Goal: Information Seeking & Learning: Learn about a topic

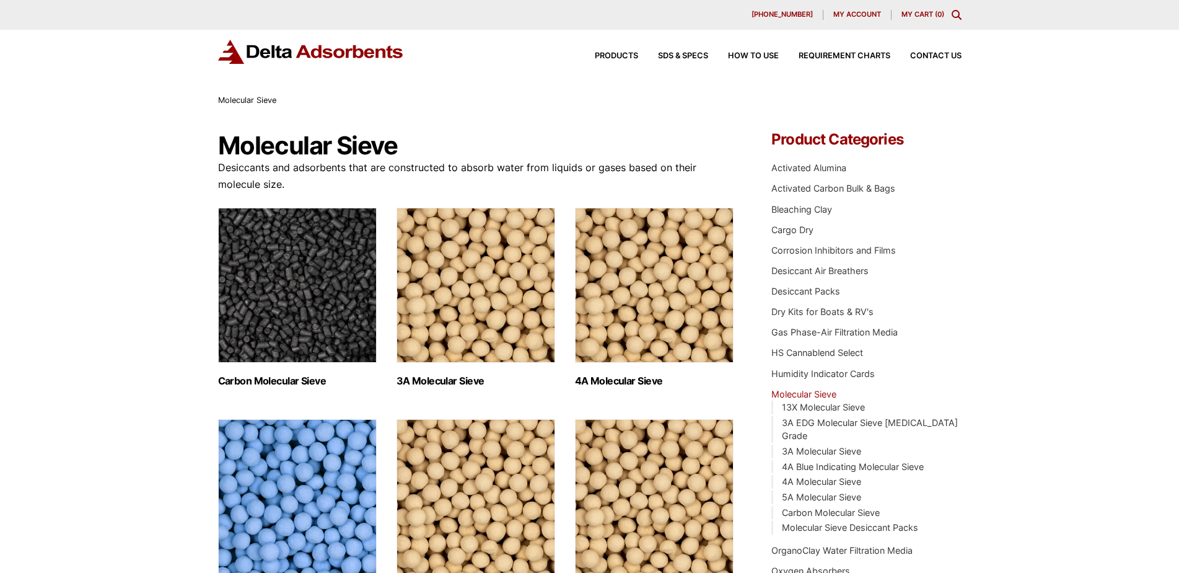
click at [296, 303] on img "Visit product category Carbon Molecular Sieve" at bounding box center [297, 285] width 159 height 155
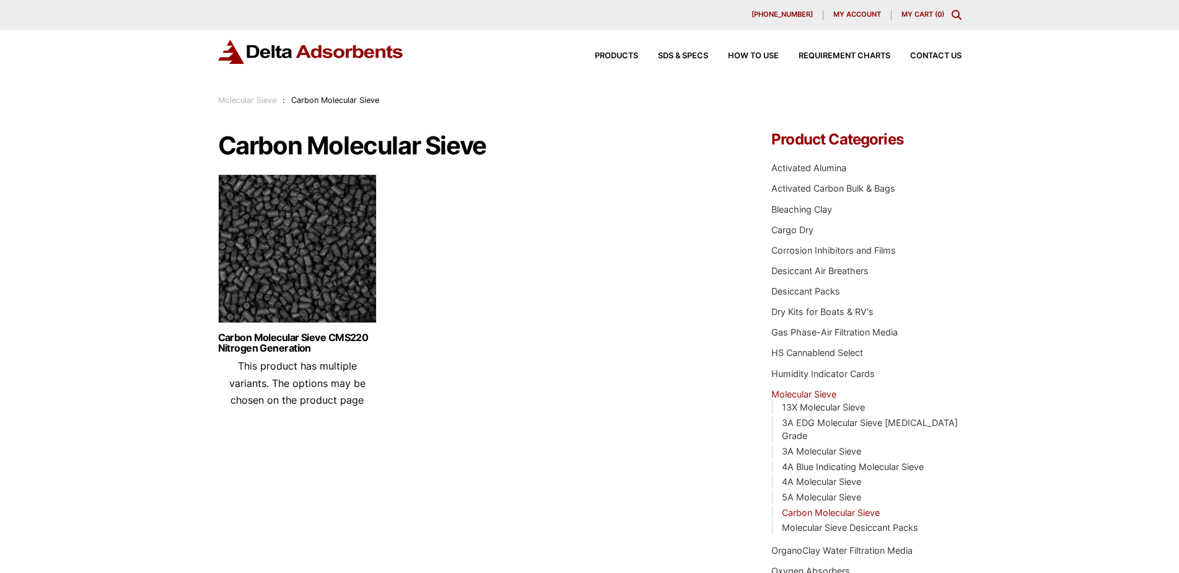
click at [336, 304] on img at bounding box center [297, 251] width 159 height 155
click at [618, 56] on span "Products" at bounding box center [616, 56] width 43 height 8
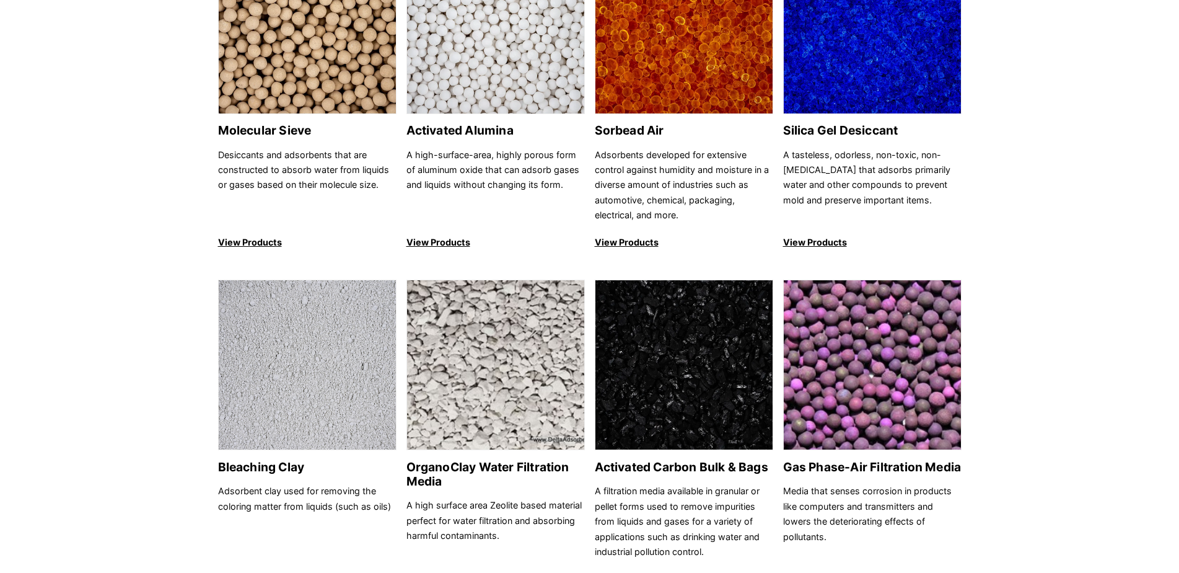
scroll to position [186, 0]
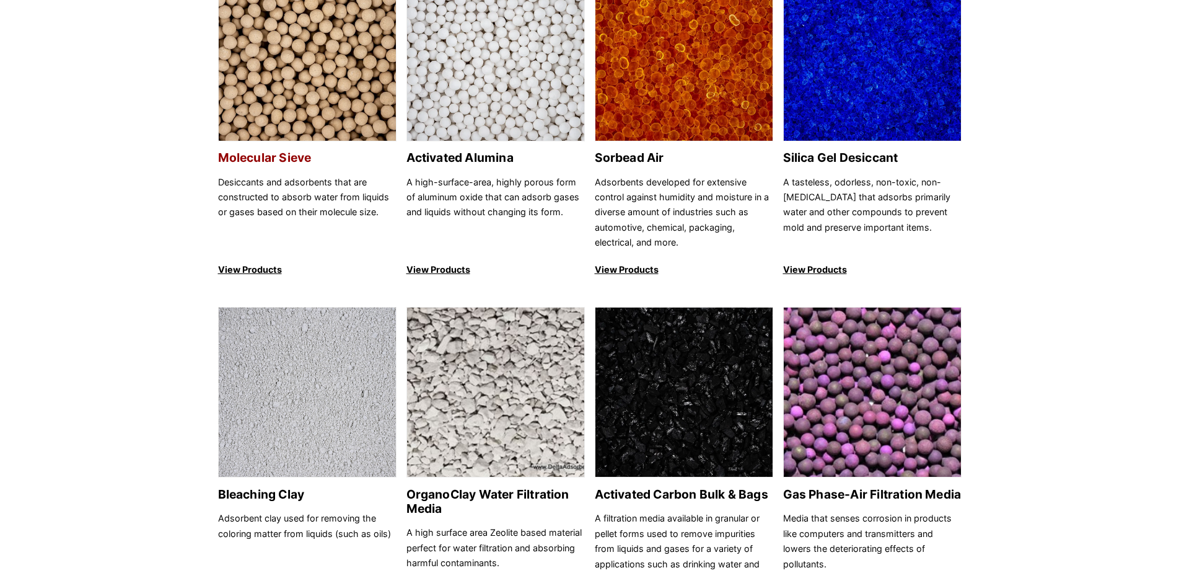
click at [242, 267] on p "View Products" at bounding box center [307, 269] width 178 height 15
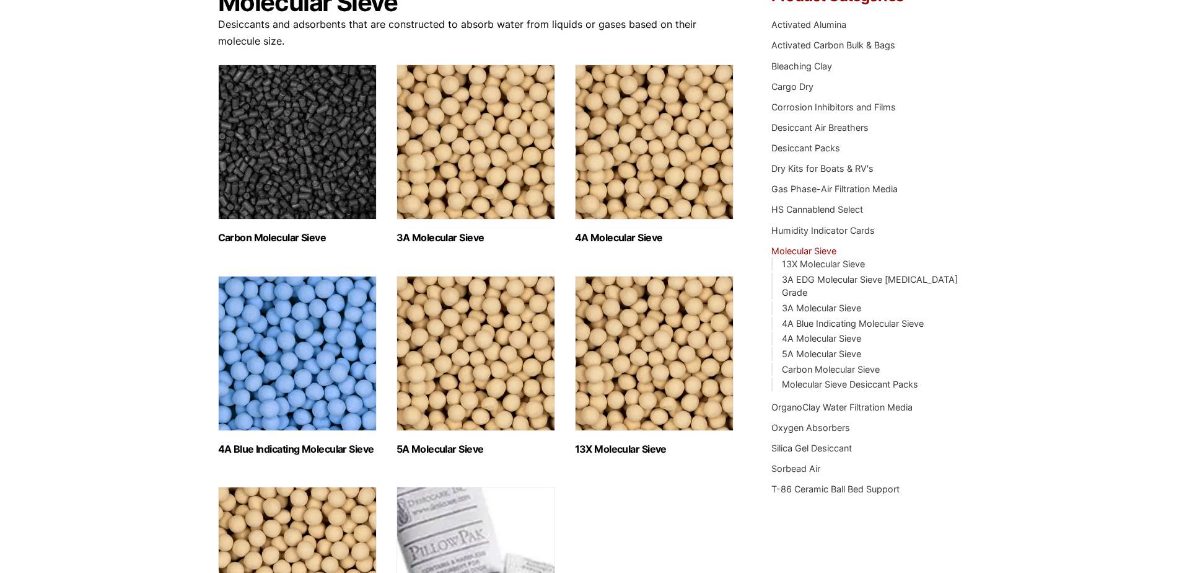
scroll to position [124, 0]
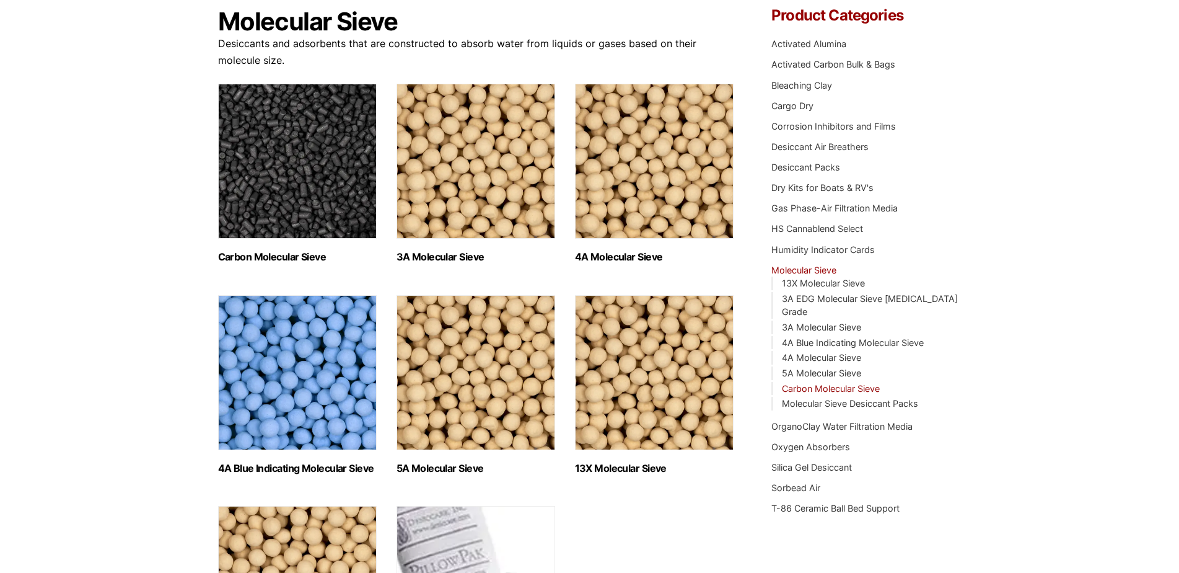
click at [833, 383] on link "Carbon Molecular Sieve" at bounding box center [831, 388] width 98 height 11
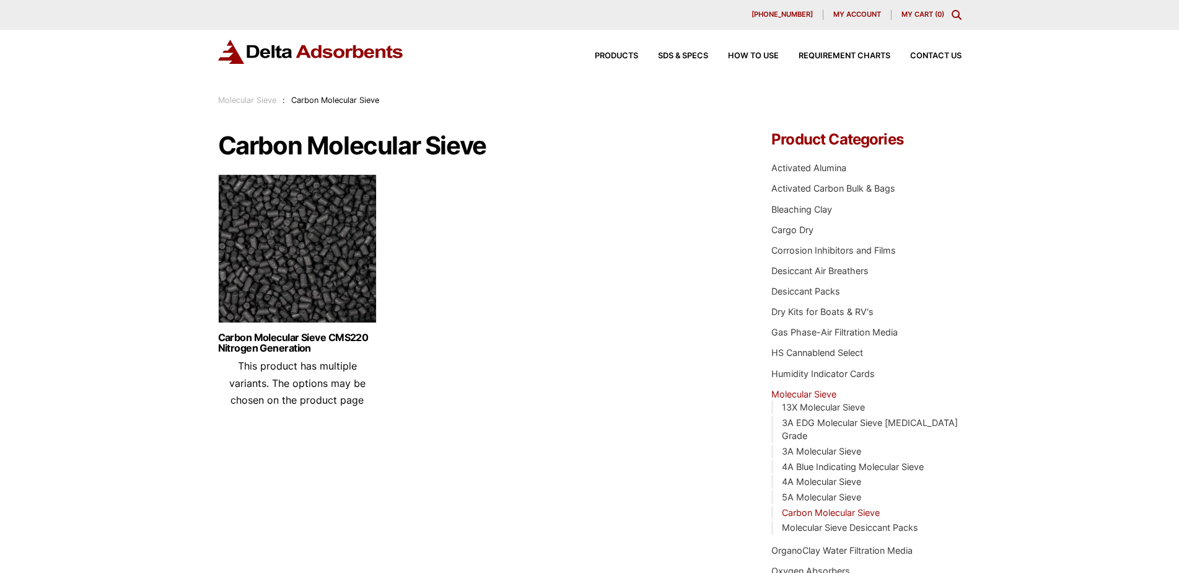
click at [340, 302] on img at bounding box center [297, 251] width 159 height 155
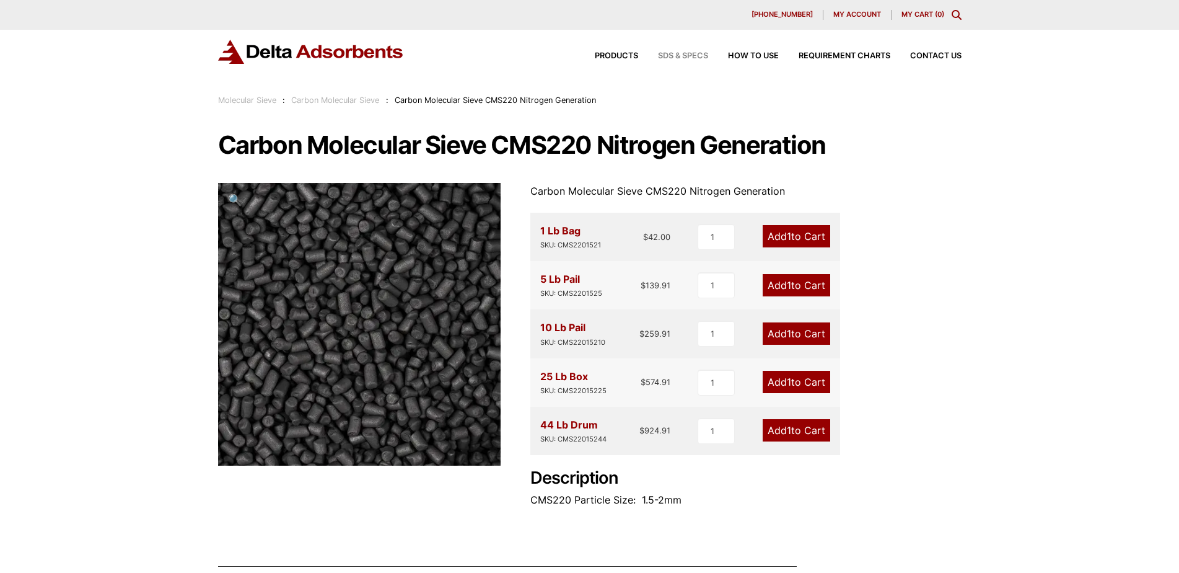
click at [691, 58] on span "SDS & SPECS" at bounding box center [683, 56] width 50 height 8
